Goal: Check status: Check status

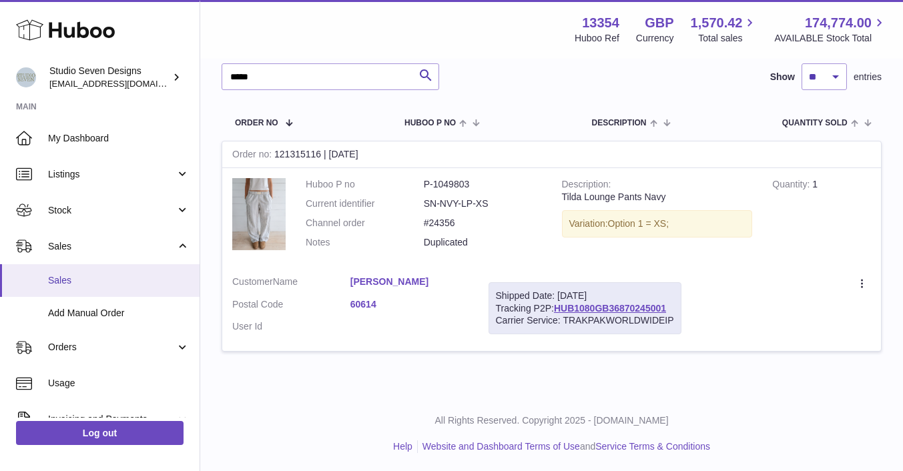
click at [85, 276] on span "Sales" at bounding box center [118, 280] width 141 height 13
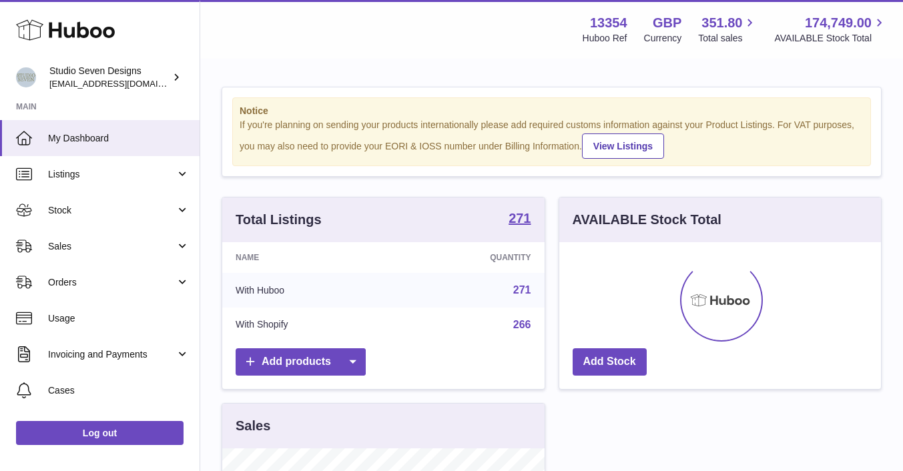
scroll to position [208, 322]
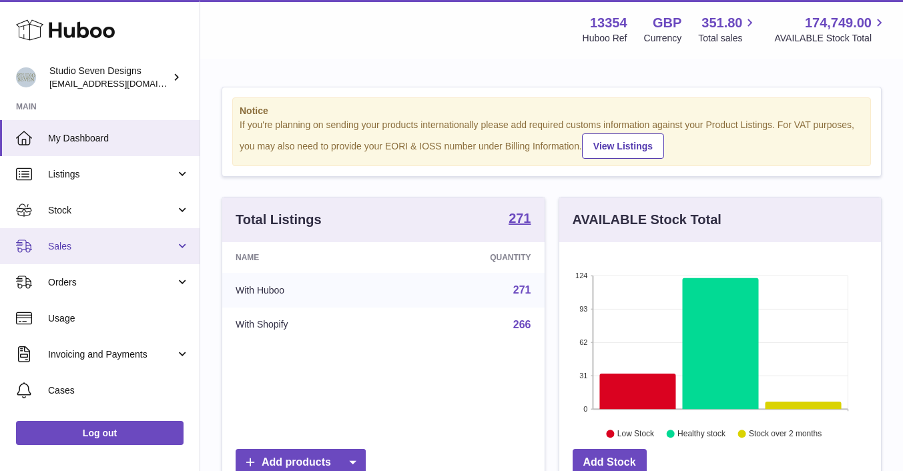
click at [71, 243] on span "Sales" at bounding box center [111, 246] width 127 height 13
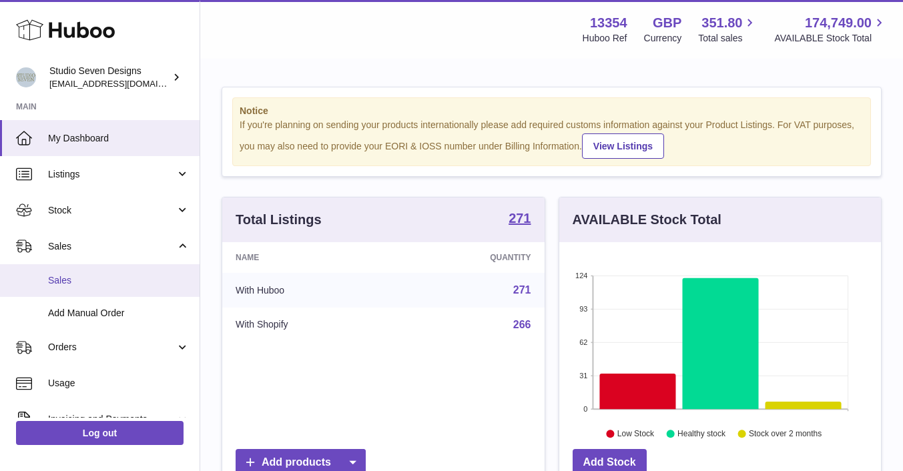
click at [70, 282] on span "Sales" at bounding box center [118, 280] width 141 height 13
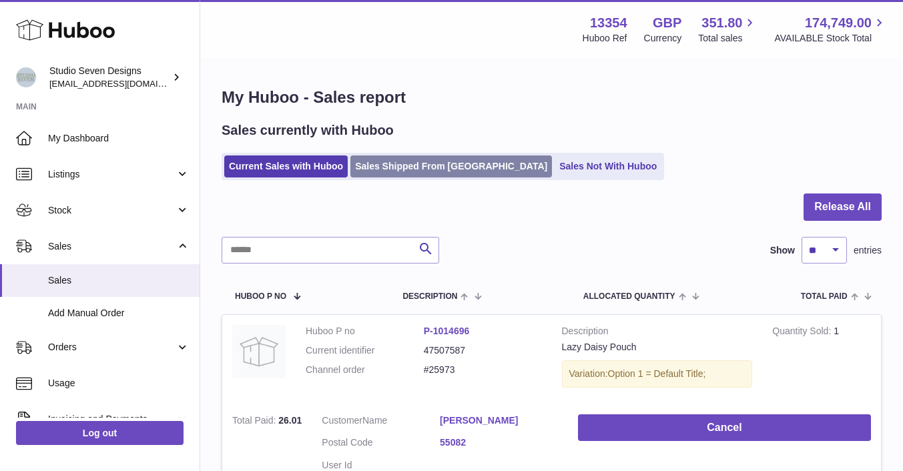
click at [407, 161] on link "Sales Shipped From [GEOGRAPHIC_DATA]" at bounding box center [451, 166] width 202 height 22
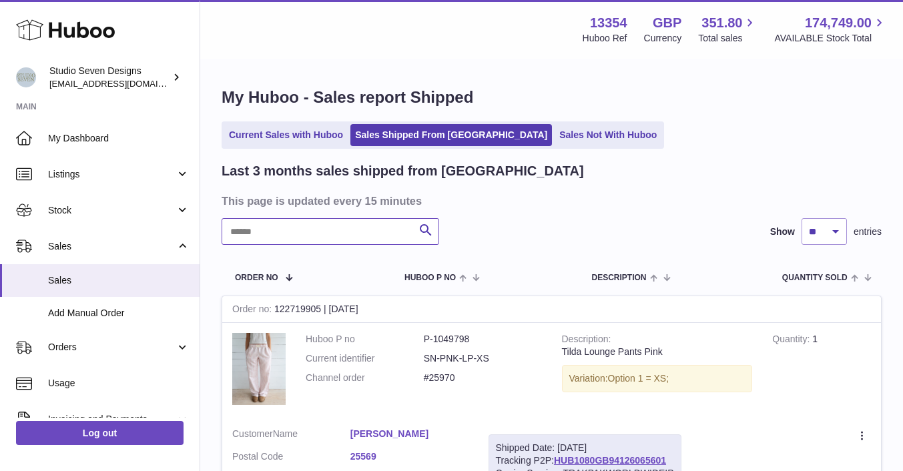
click at [274, 244] on input "text" at bounding box center [331, 231] width 218 height 27
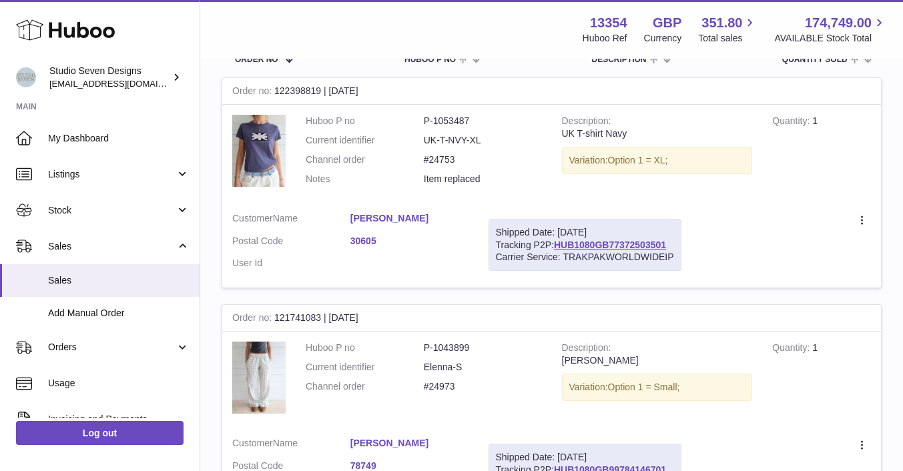
scroll to position [217, 0]
type input "********"
click at [364, 239] on link "30605" at bounding box center [409, 242] width 118 height 13
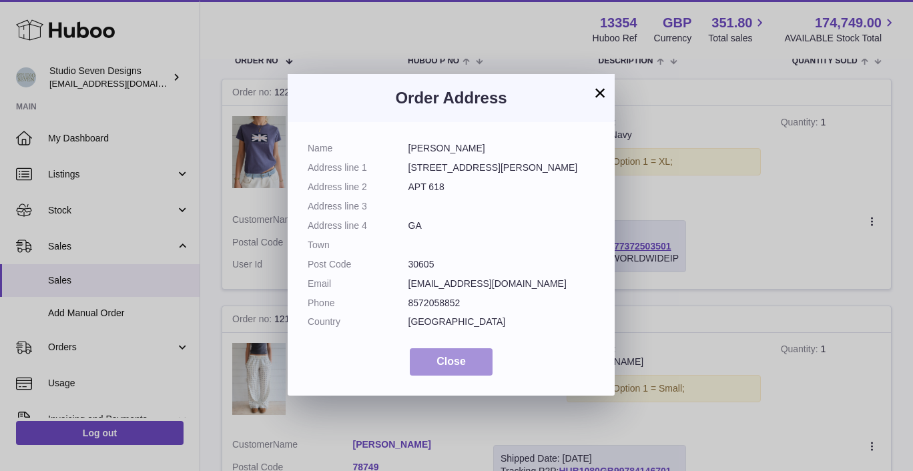
click at [448, 362] on span "Close" at bounding box center [450, 361] width 29 height 11
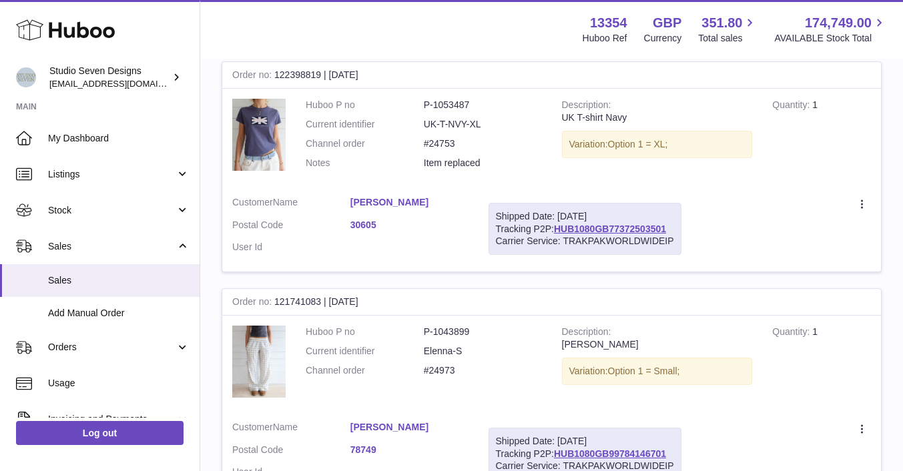
scroll to position [234, 0]
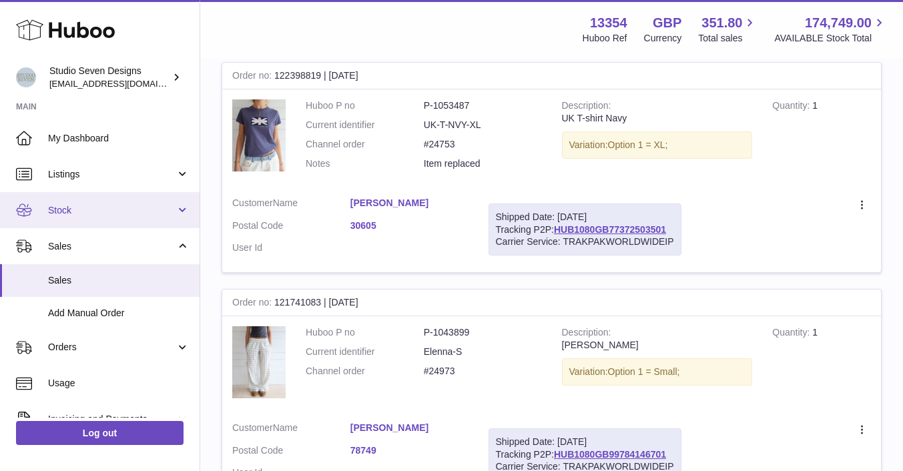
click at [98, 217] on link "Stock" at bounding box center [100, 210] width 200 height 36
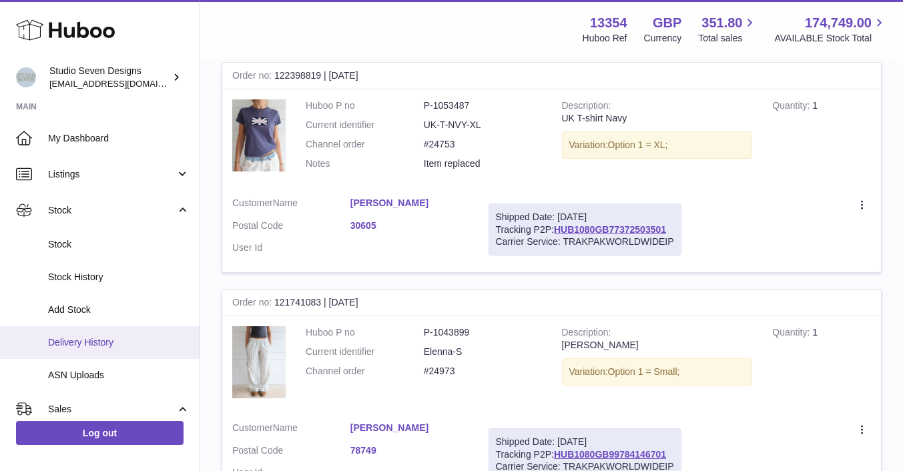
click at [71, 346] on span "Delivery History" at bounding box center [118, 342] width 141 height 13
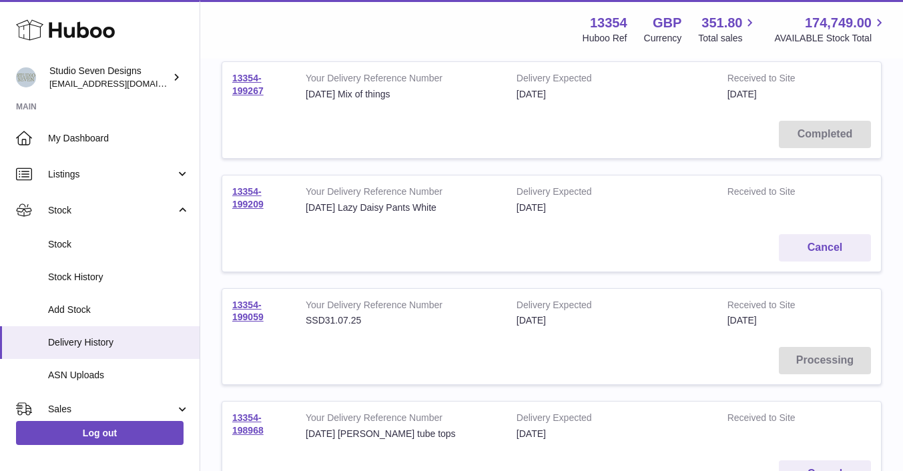
scroll to position [186, 0]
